Goal: Task Accomplishment & Management: Use online tool/utility

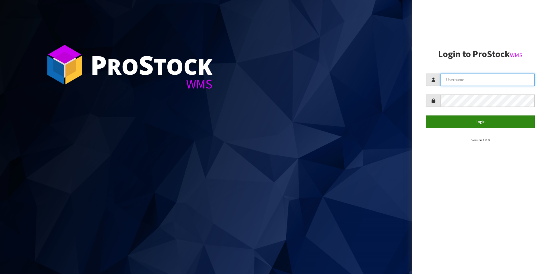
type input "[PERSON_NAME][EMAIL_ADDRESS][DOMAIN_NAME]"
click at [484, 124] on button "Login" at bounding box center [480, 121] width 109 height 12
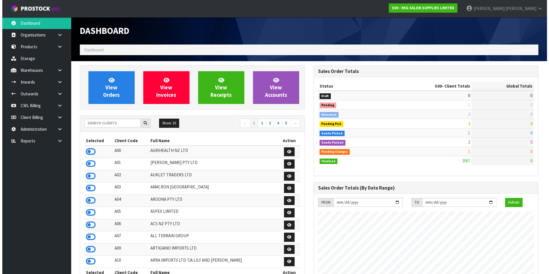
scroll to position [435, 233]
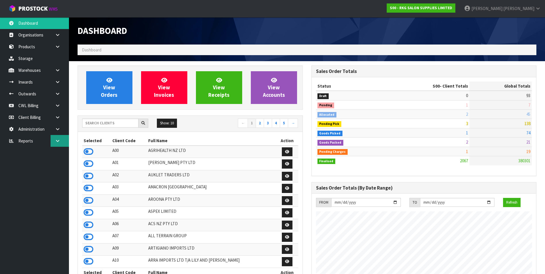
click at [59, 142] on icon at bounding box center [57, 141] width 5 height 4
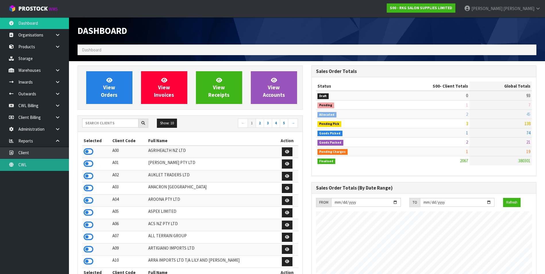
click at [49, 162] on link "CWL" at bounding box center [34, 165] width 69 height 12
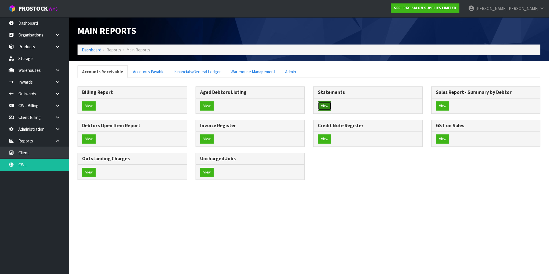
click at [322, 105] on button "View" at bounding box center [324, 105] width 13 height 9
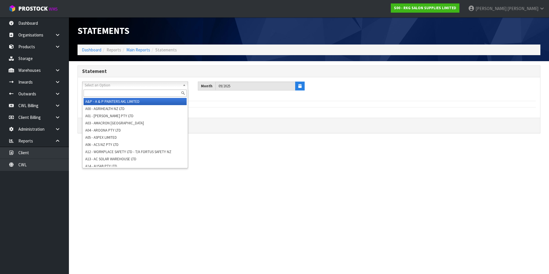
click at [111, 84] on span "Select an Option" at bounding box center [133, 85] width 96 height 7
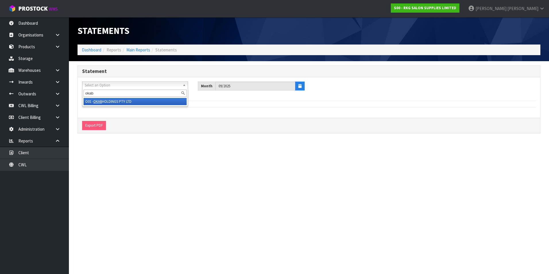
type input "okab"
click at [113, 103] on li "O01 - OKAB HOLDINGS PTY LTD" at bounding box center [135, 101] width 103 height 7
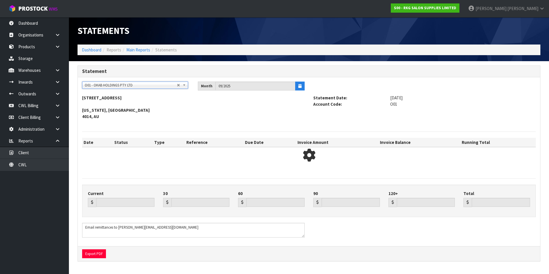
type input "215.03"
type input "1744.48"
type input "2222.95"
type input "0.00"
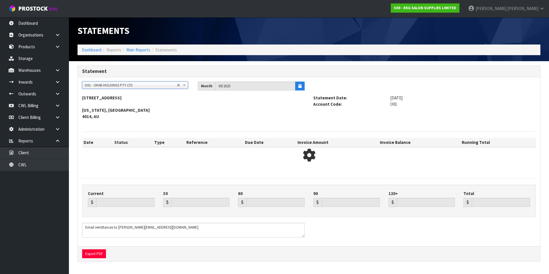
type input "4182.46"
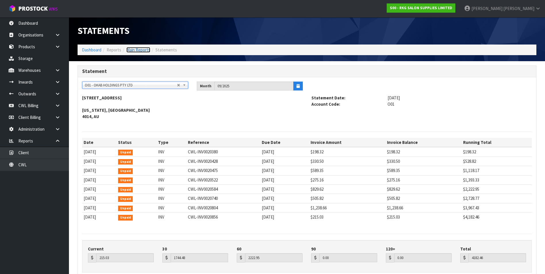
click at [140, 51] on link "Main Reports" at bounding box center [138, 49] width 24 height 5
